Goal: Navigation & Orientation: Find specific page/section

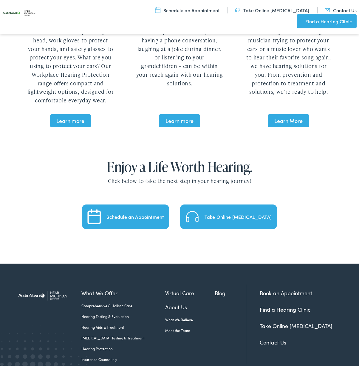
scroll to position [1290, 0]
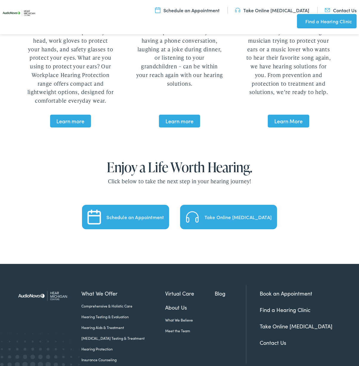
click at [283, 306] on link "Find a Hearing Clinic" at bounding box center [285, 309] width 51 height 7
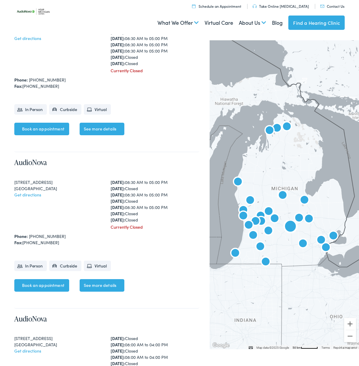
scroll to position [961, 0]
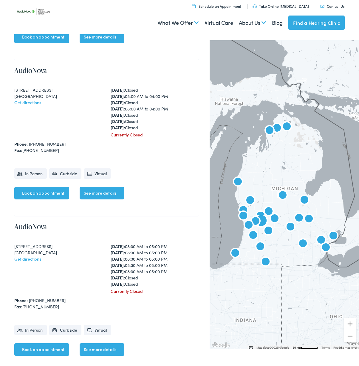
click at [84, 256] on div "[GEOGRAPHIC_DATA]" at bounding box center [58, 253] width 89 height 6
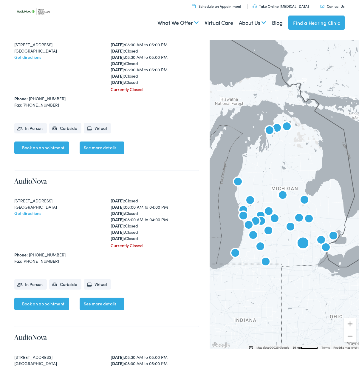
scroll to position [906, 0]
